Goal: Information Seeking & Learning: Learn about a topic

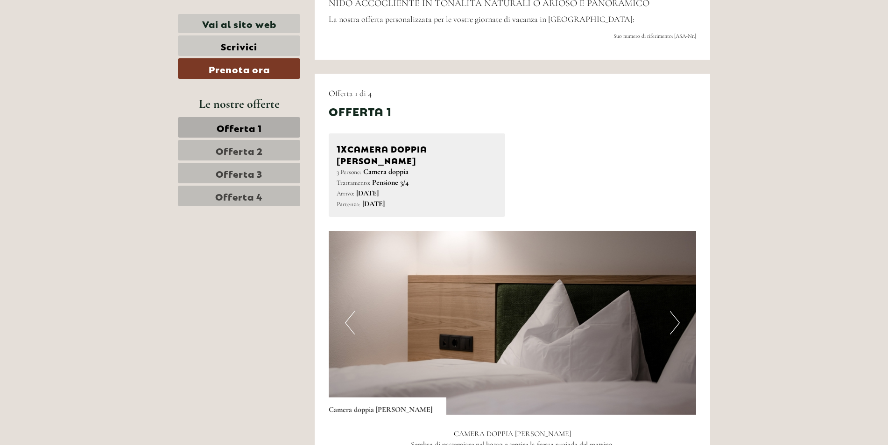
scroll to position [560, 0]
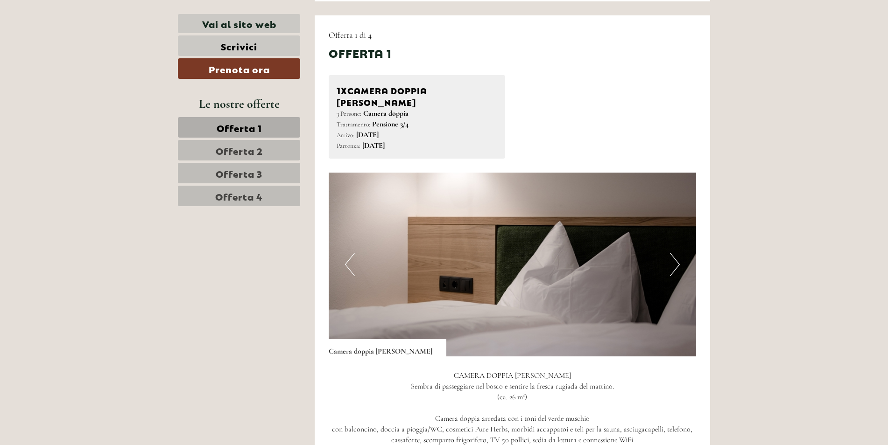
click at [674, 253] on button "Next" at bounding box center [675, 264] width 10 height 23
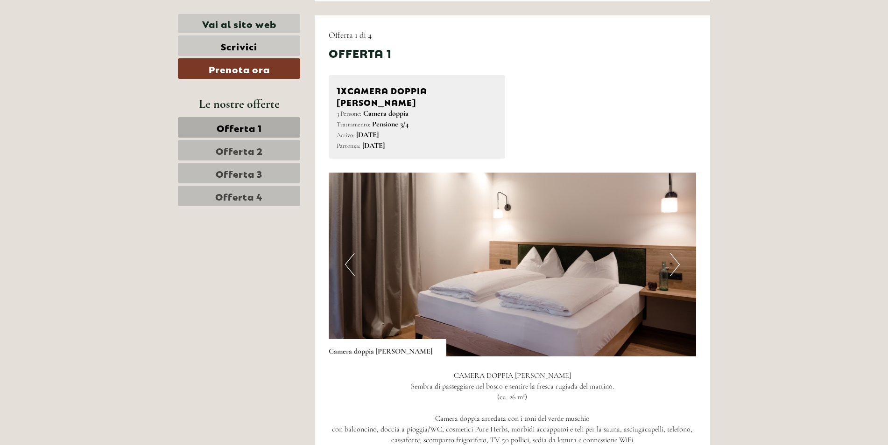
click at [674, 253] on button "Next" at bounding box center [675, 264] width 10 height 23
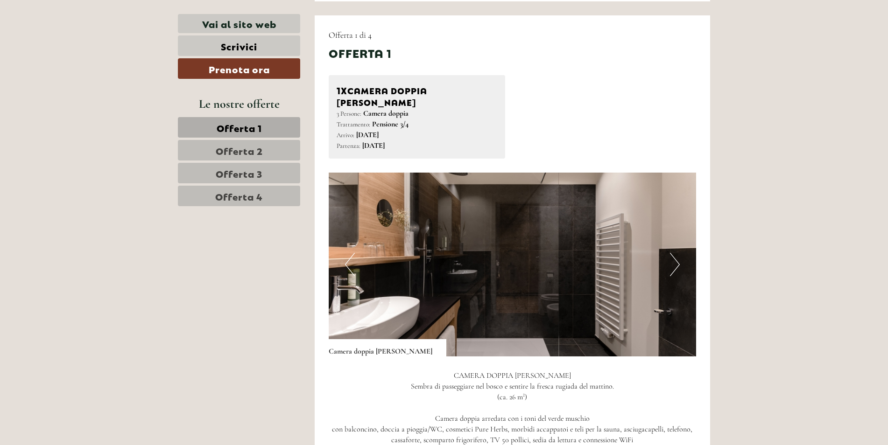
drag, startPoint x: 674, startPoint y: 250, endPoint x: 780, endPoint y: 197, distance: 118.8
click at [677, 253] on button "Next" at bounding box center [675, 264] width 10 height 23
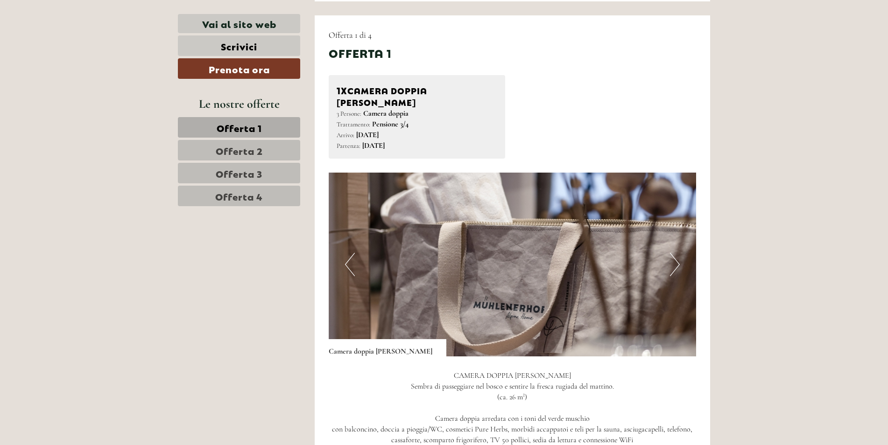
click at [678, 253] on button "Next" at bounding box center [675, 264] width 10 height 23
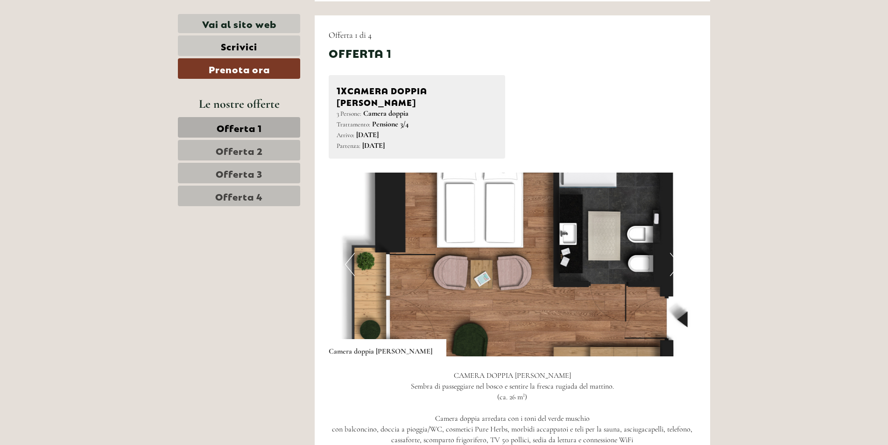
click at [682, 254] on img at bounding box center [513, 265] width 368 height 184
click at [677, 253] on button "Next" at bounding box center [675, 264] width 10 height 23
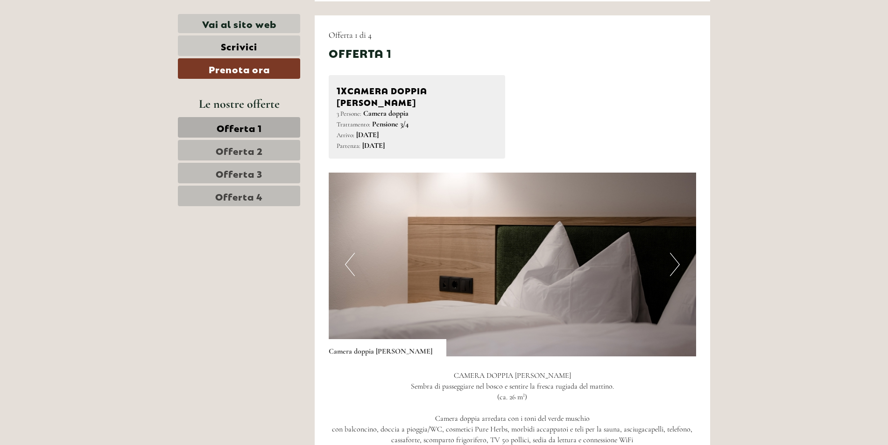
click at [677, 253] on button "Next" at bounding box center [675, 264] width 10 height 23
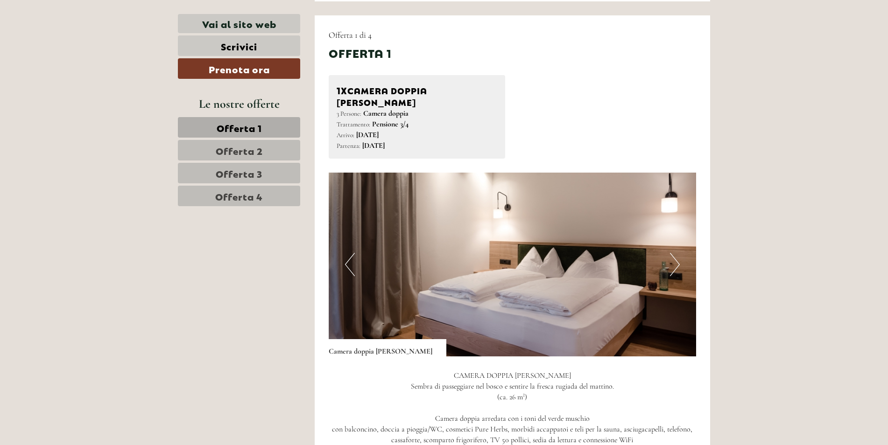
click at [677, 253] on button "Next" at bounding box center [675, 264] width 10 height 23
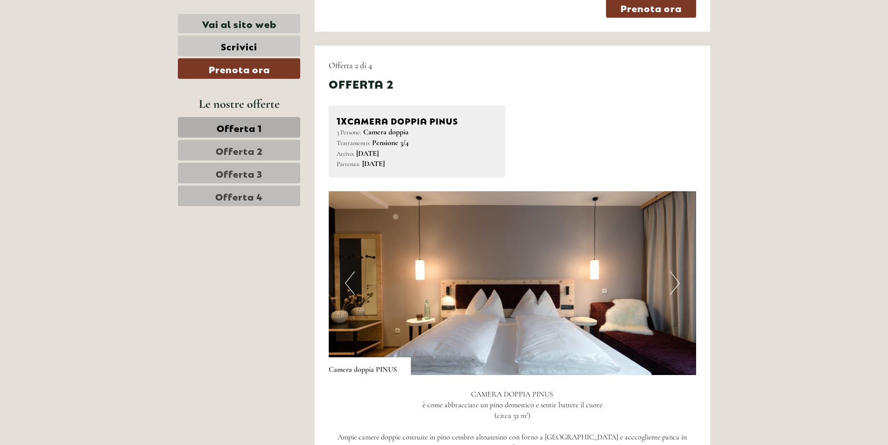
scroll to position [1261, 0]
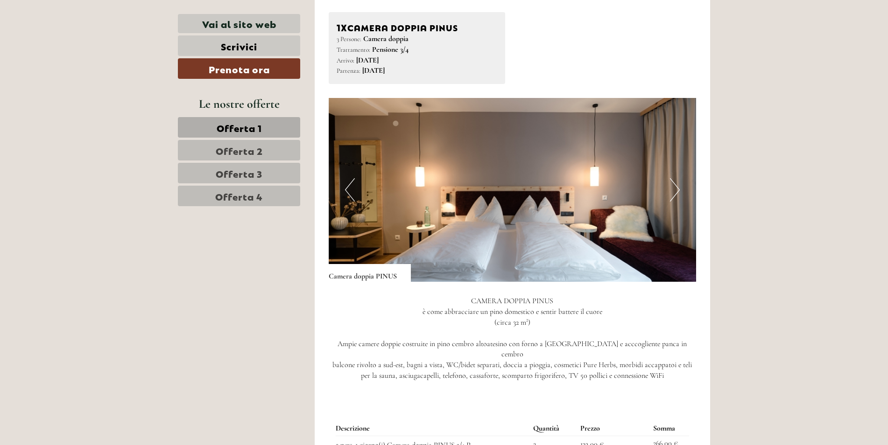
click at [678, 178] on button "Next" at bounding box center [675, 189] width 10 height 23
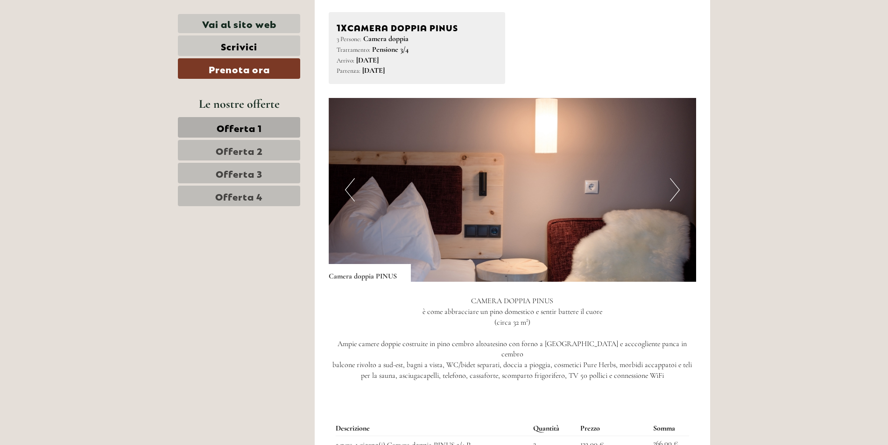
click at [678, 178] on button "Next" at bounding box center [675, 189] width 10 height 23
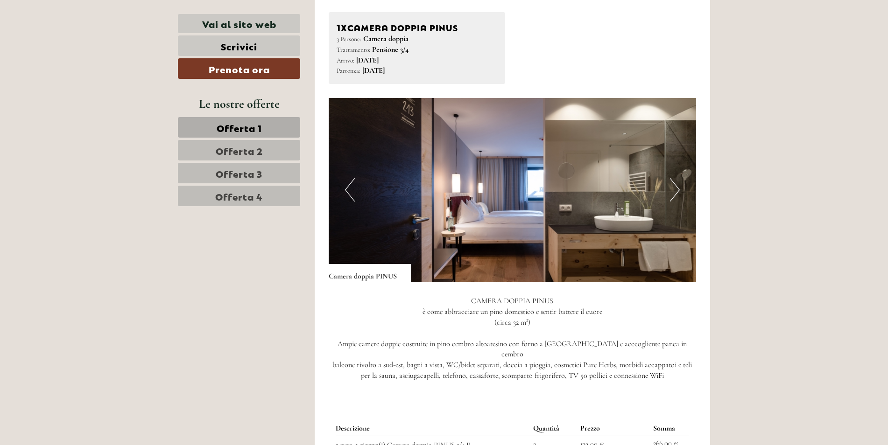
click at [678, 178] on button "Next" at bounding box center [675, 189] width 10 height 23
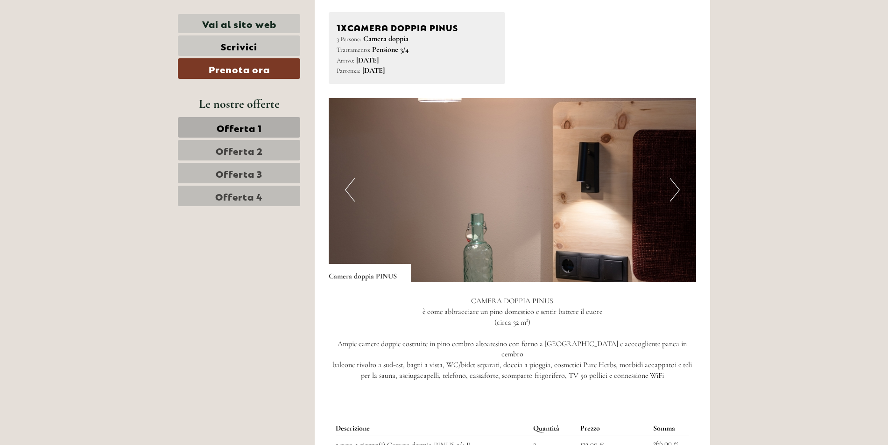
click at [678, 178] on button "Next" at bounding box center [675, 189] width 10 height 23
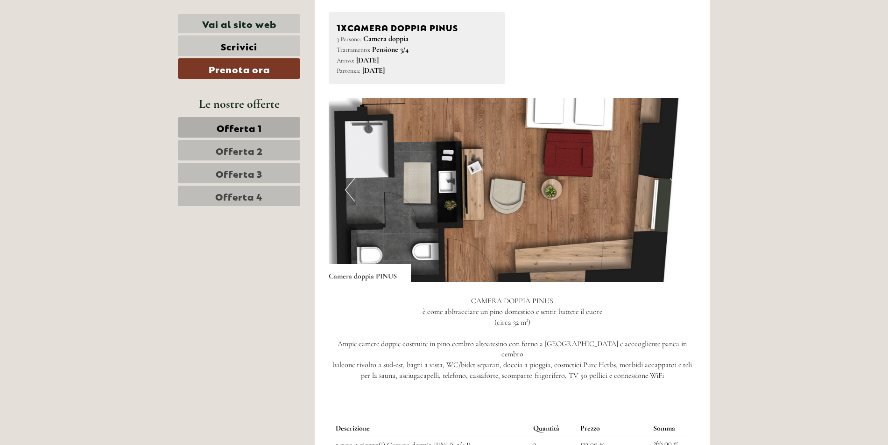
click at [678, 178] on button "Next" at bounding box center [675, 189] width 10 height 23
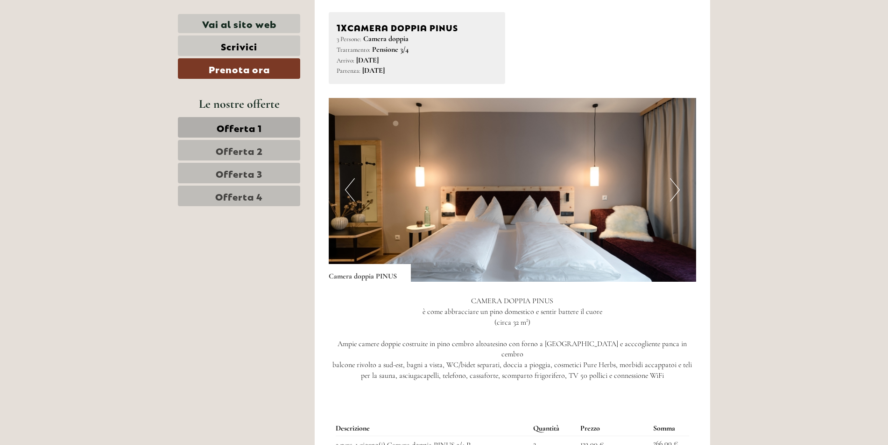
click at [678, 178] on button "Next" at bounding box center [675, 189] width 10 height 23
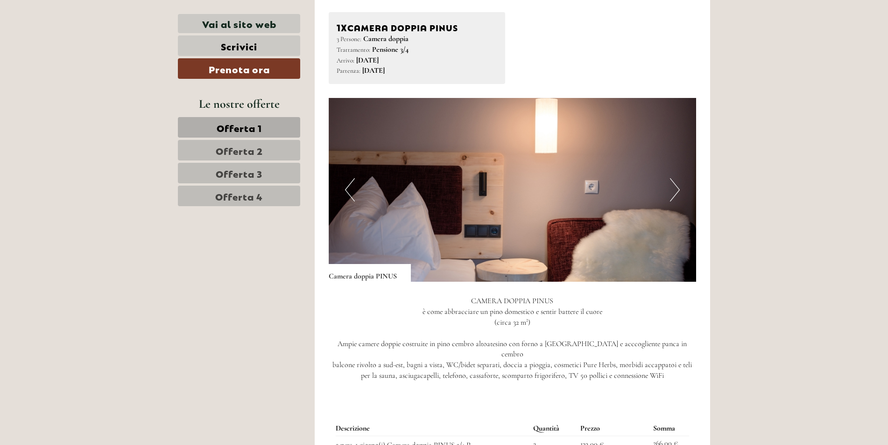
click at [678, 178] on button "Next" at bounding box center [675, 189] width 10 height 23
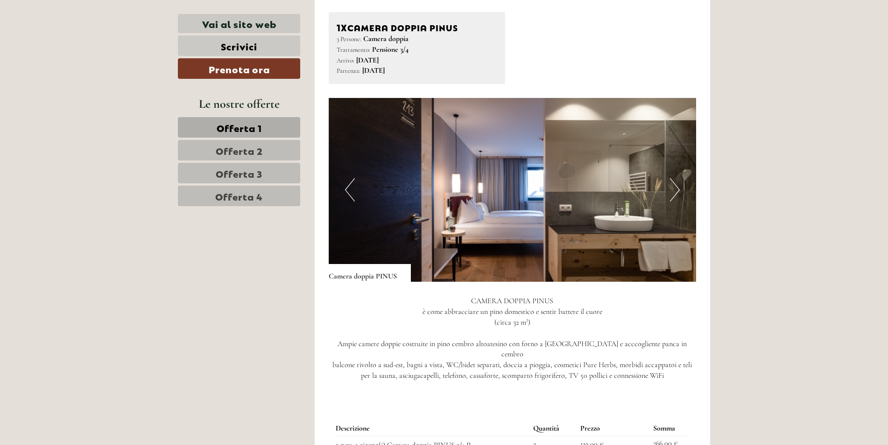
click at [678, 178] on button "Next" at bounding box center [675, 189] width 10 height 23
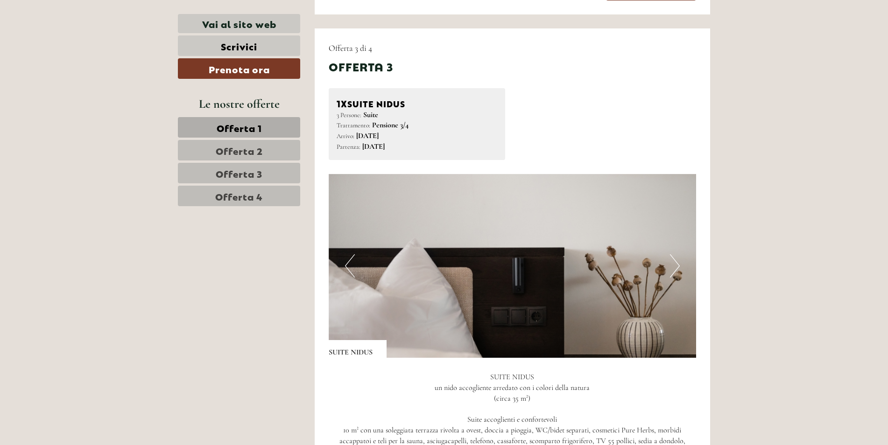
scroll to position [1914, 0]
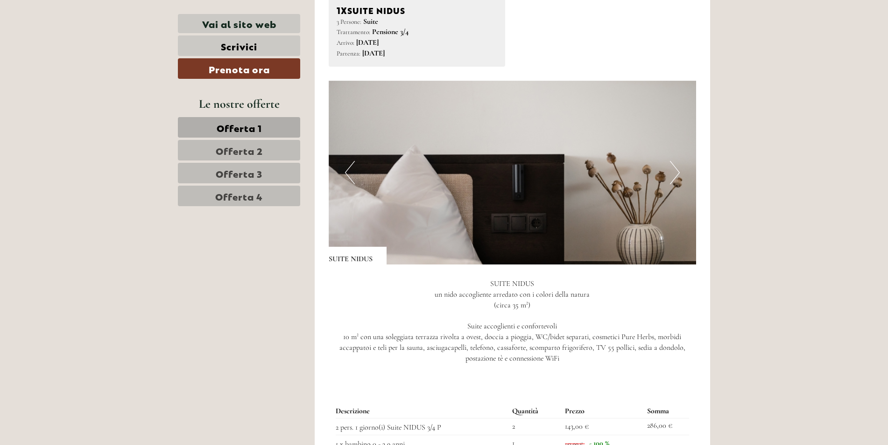
click at [678, 161] on button "Next" at bounding box center [675, 172] width 10 height 23
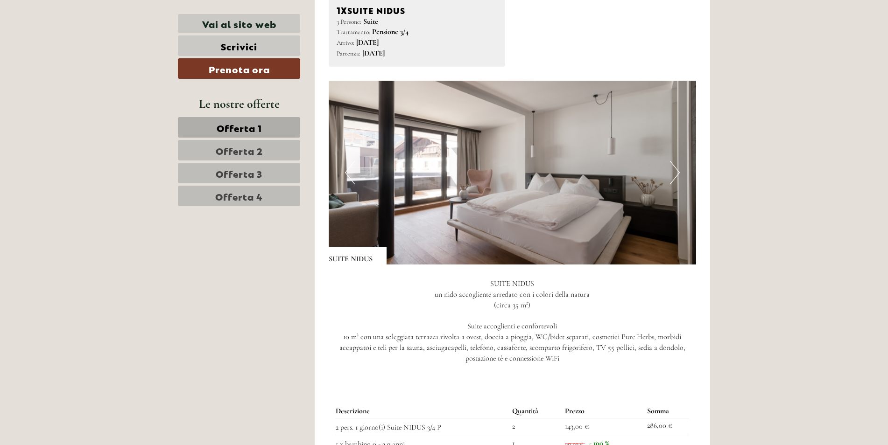
click at [678, 161] on button "Next" at bounding box center [675, 172] width 10 height 23
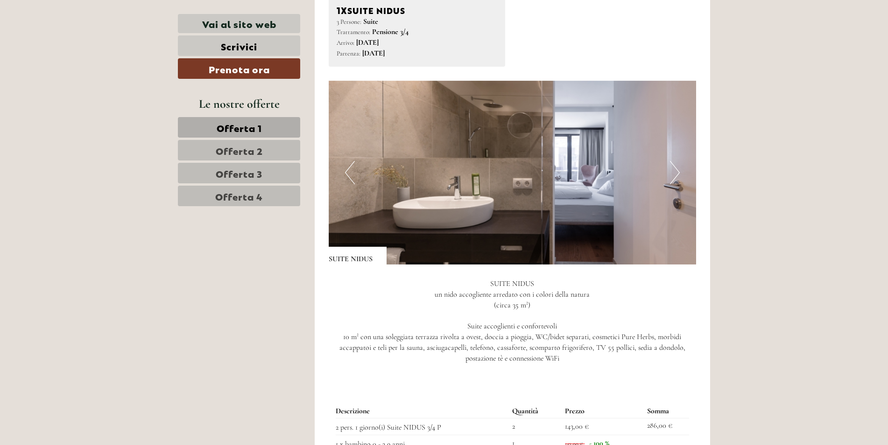
click at [678, 161] on button "Next" at bounding box center [675, 172] width 10 height 23
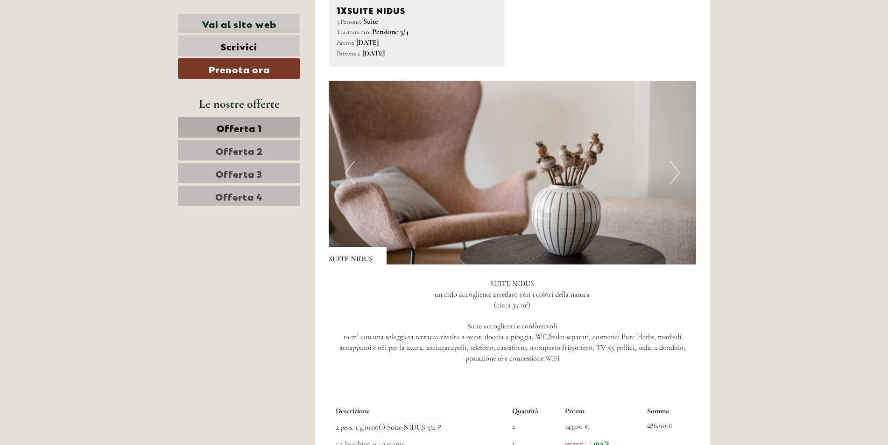
click at [678, 161] on button "Next" at bounding box center [675, 172] width 10 height 23
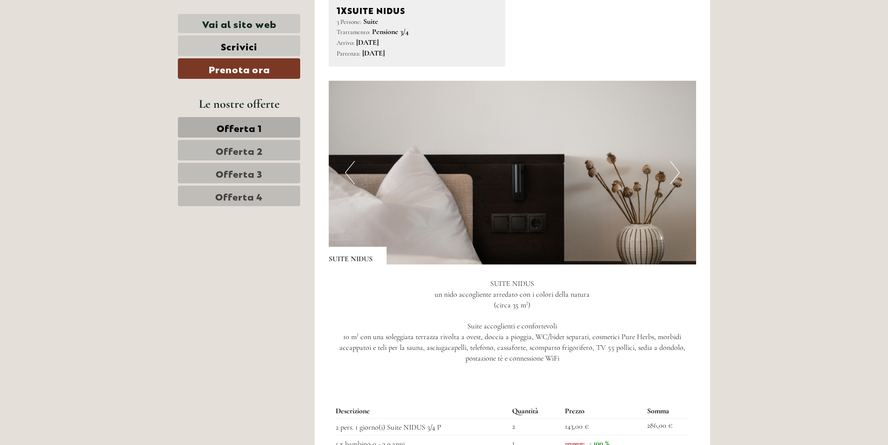
click at [678, 161] on button "Next" at bounding box center [675, 172] width 10 height 23
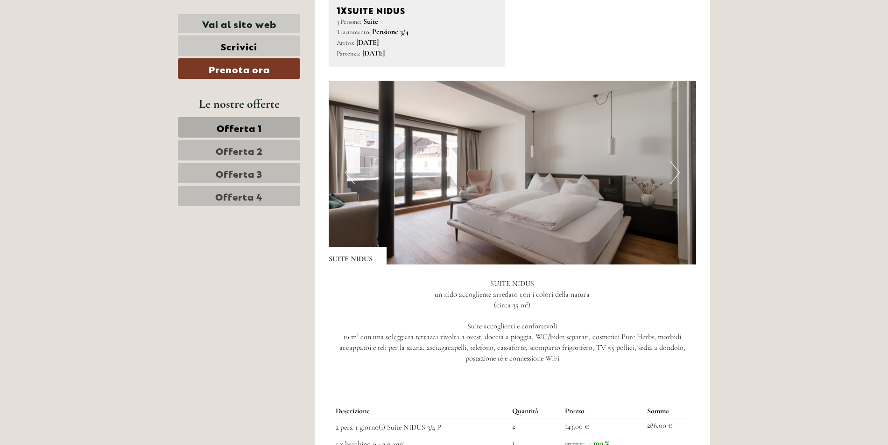
click at [678, 161] on button "Next" at bounding box center [675, 172] width 10 height 23
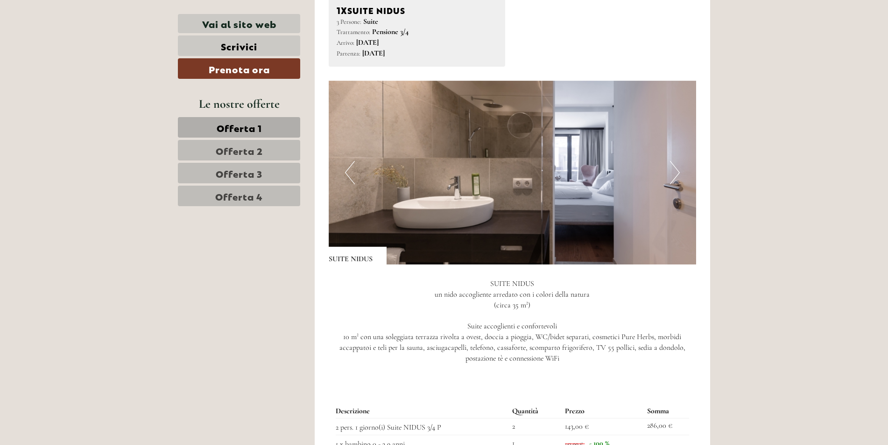
click at [347, 161] on button "Previous" at bounding box center [350, 172] width 10 height 23
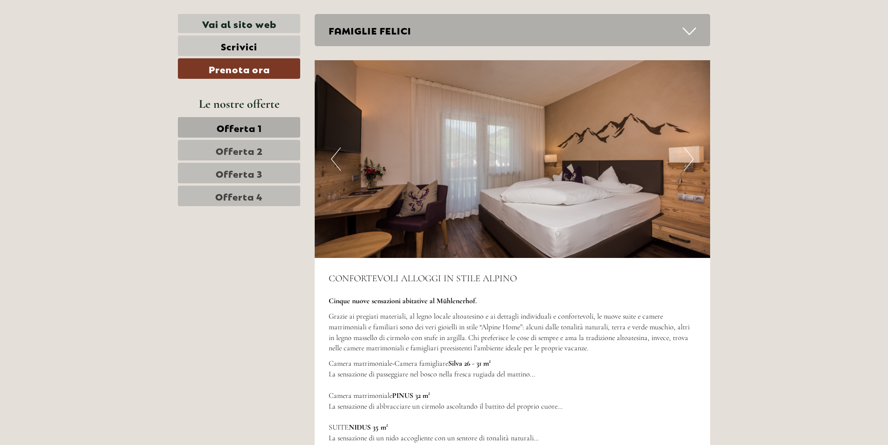
scroll to position [2661, 0]
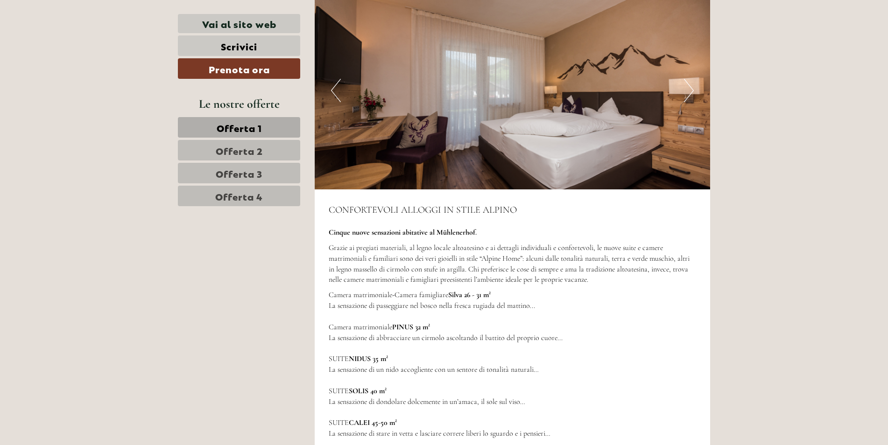
click at [685, 79] on button "Next" at bounding box center [689, 90] width 10 height 23
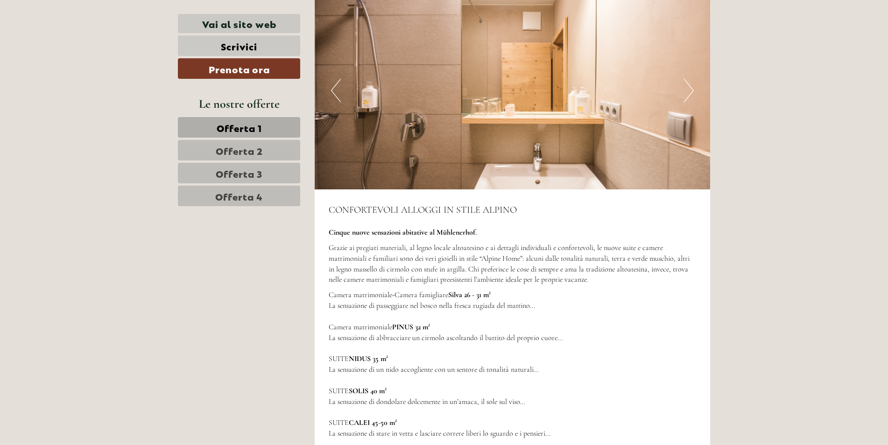
click at [685, 79] on button "Next" at bounding box center [689, 90] width 10 height 23
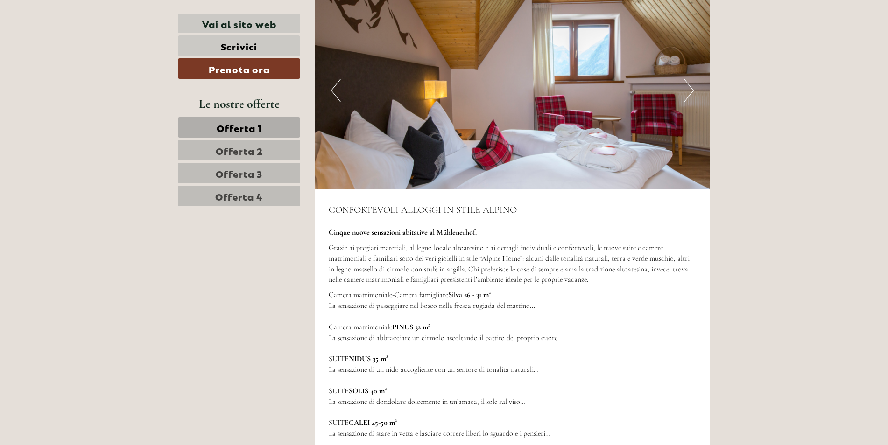
click at [685, 79] on button "Next" at bounding box center [689, 90] width 10 height 23
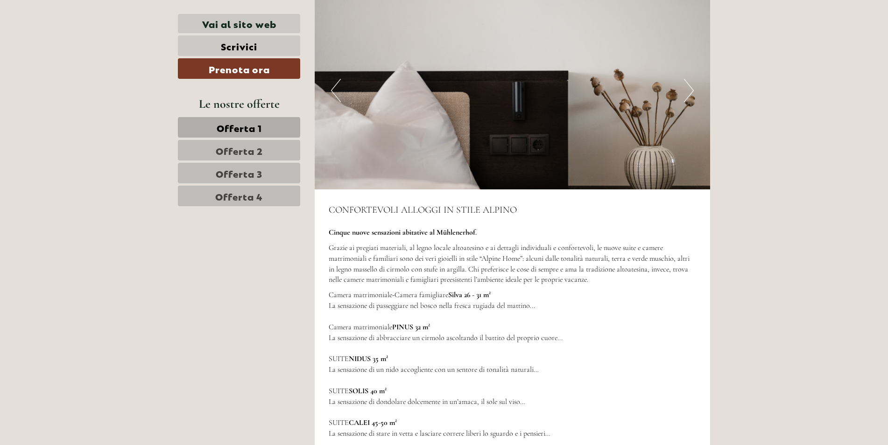
click at [685, 79] on button "Next" at bounding box center [689, 90] width 10 height 23
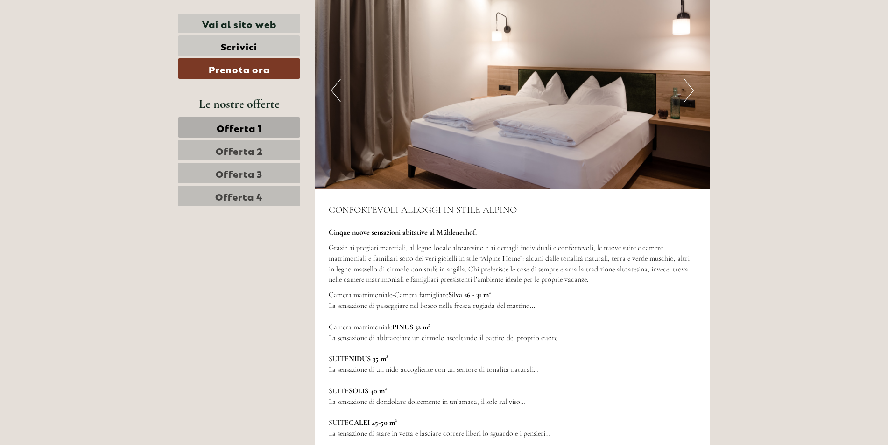
click at [685, 79] on button "Next" at bounding box center [689, 90] width 10 height 23
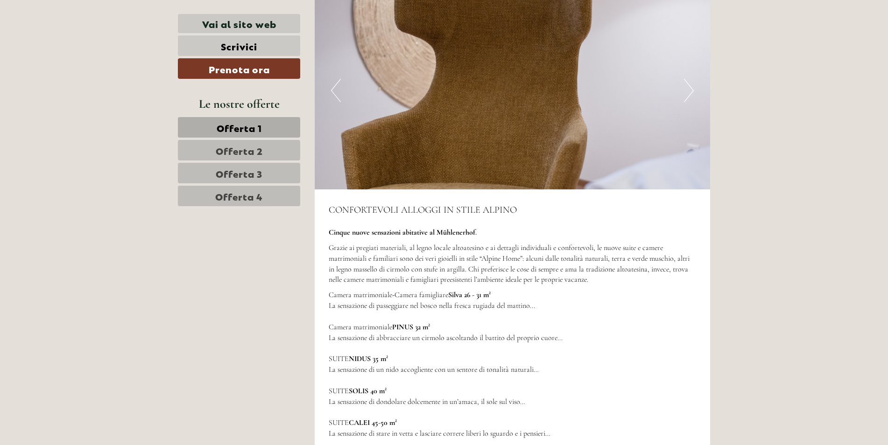
click at [685, 79] on button "Next" at bounding box center [689, 90] width 10 height 23
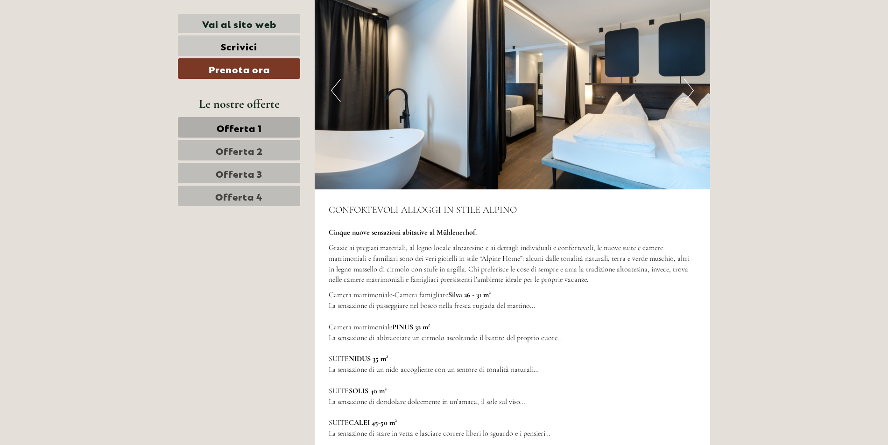
click at [685, 79] on button "Next" at bounding box center [689, 90] width 10 height 23
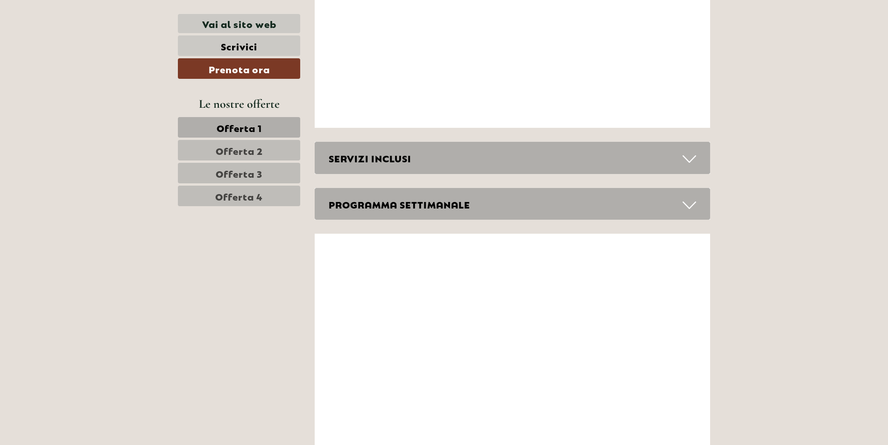
scroll to position [3642, 0]
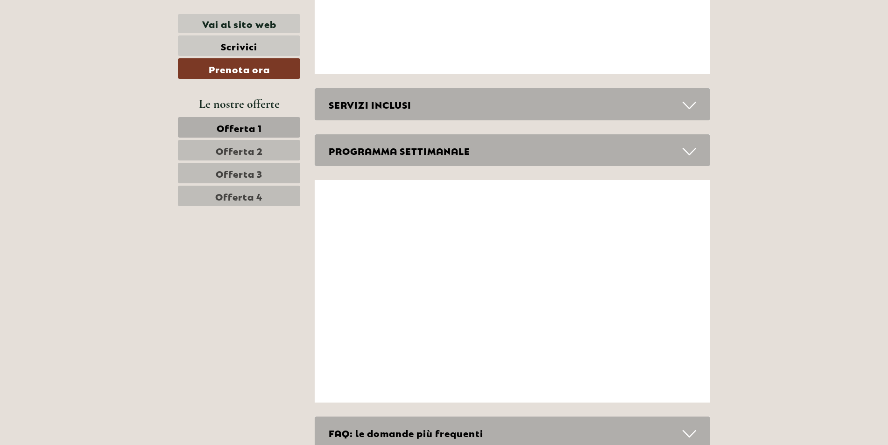
click at [690, 98] on icon at bounding box center [690, 106] width 14 height 16
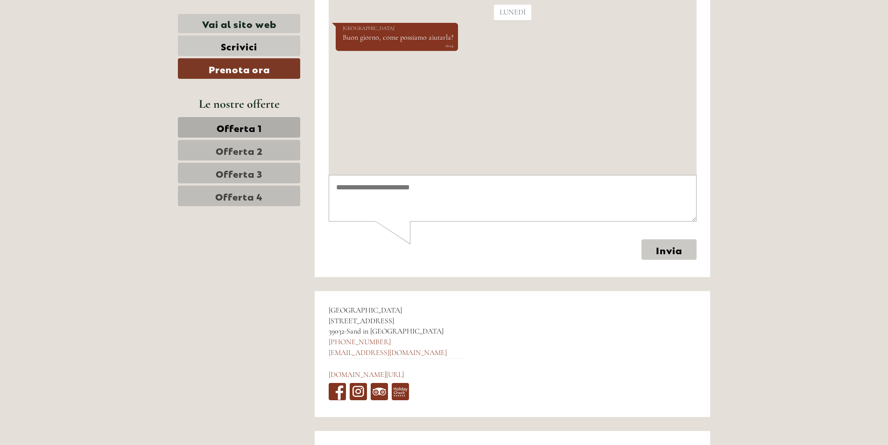
scroll to position [4762, 0]
